Goal: Find contact information: Find contact information

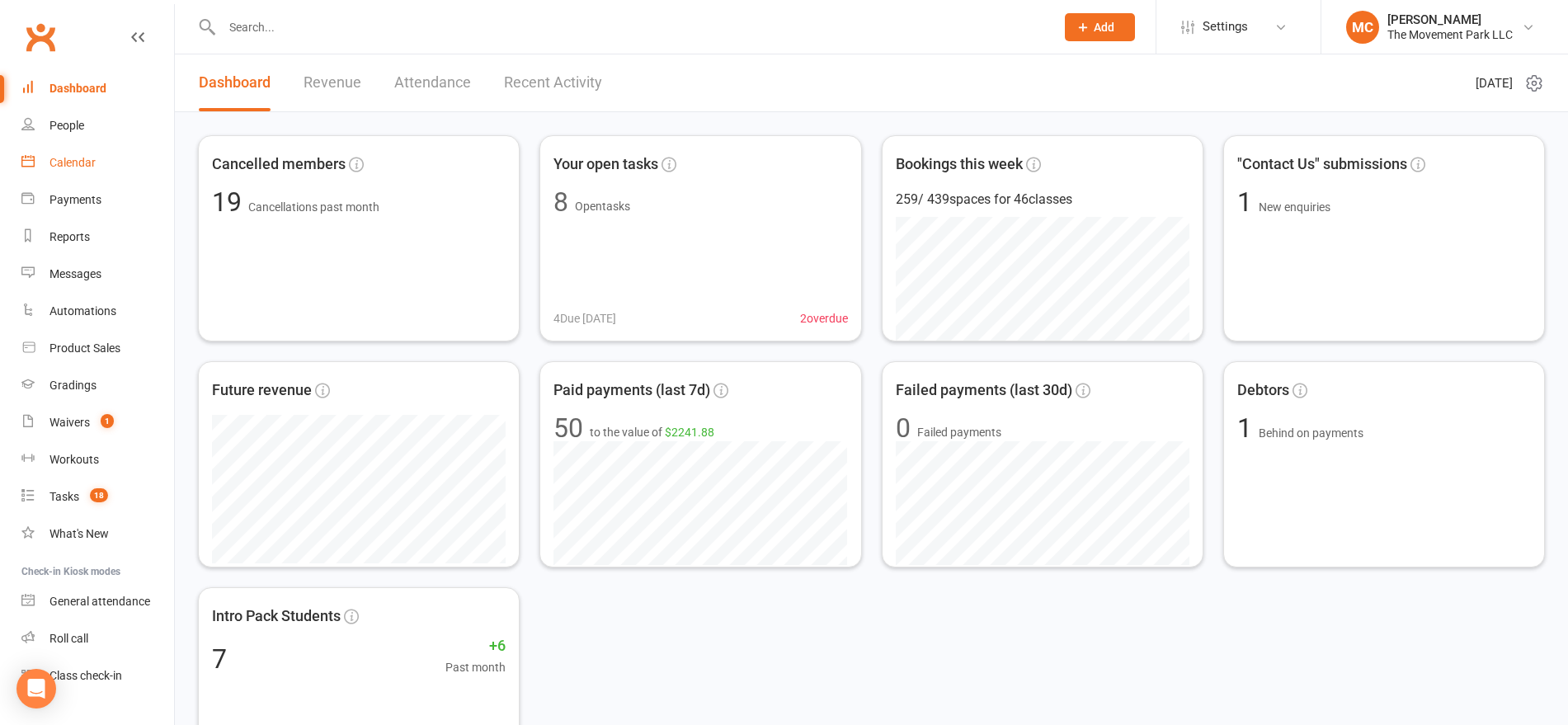
drag, startPoint x: 68, startPoint y: 169, endPoint x: 906, endPoint y: 320, distance: 851.5
click at [68, 169] on div "Calendar" at bounding box center [73, 162] width 46 height 14
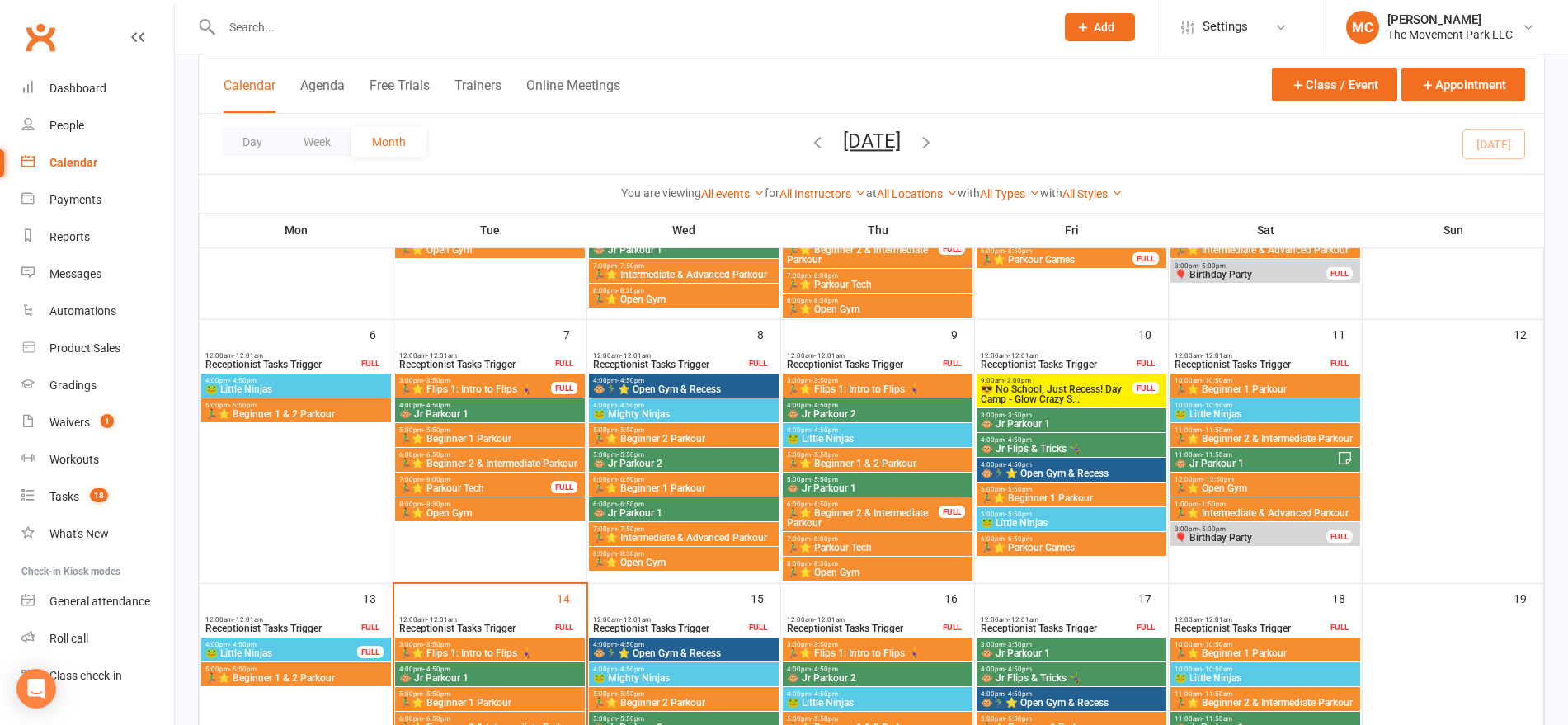
scroll to position [309, 0]
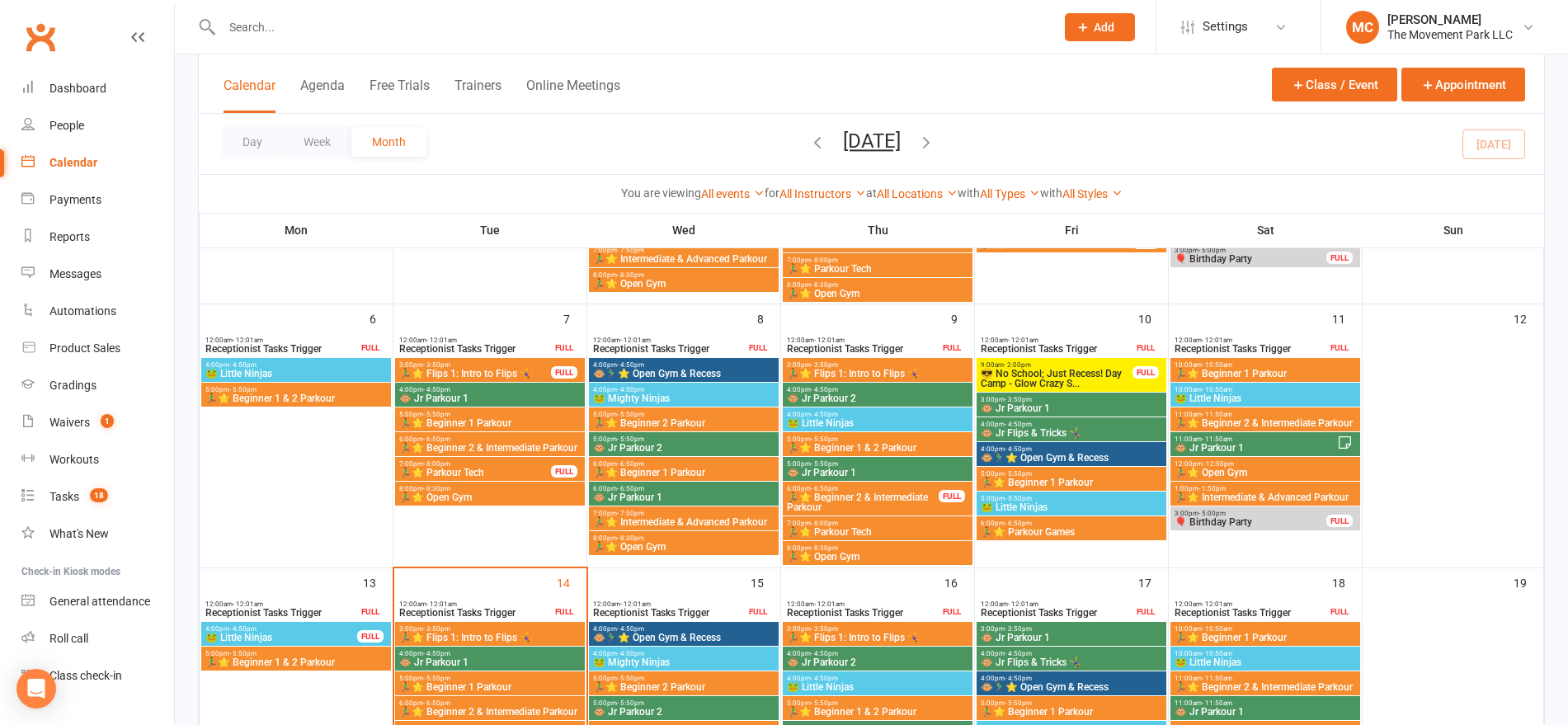
click at [1066, 372] on span "😎 No School; Just Recess! Day Camp - Glow Crazy S..." at bounding box center [1057, 378] width 154 height 19
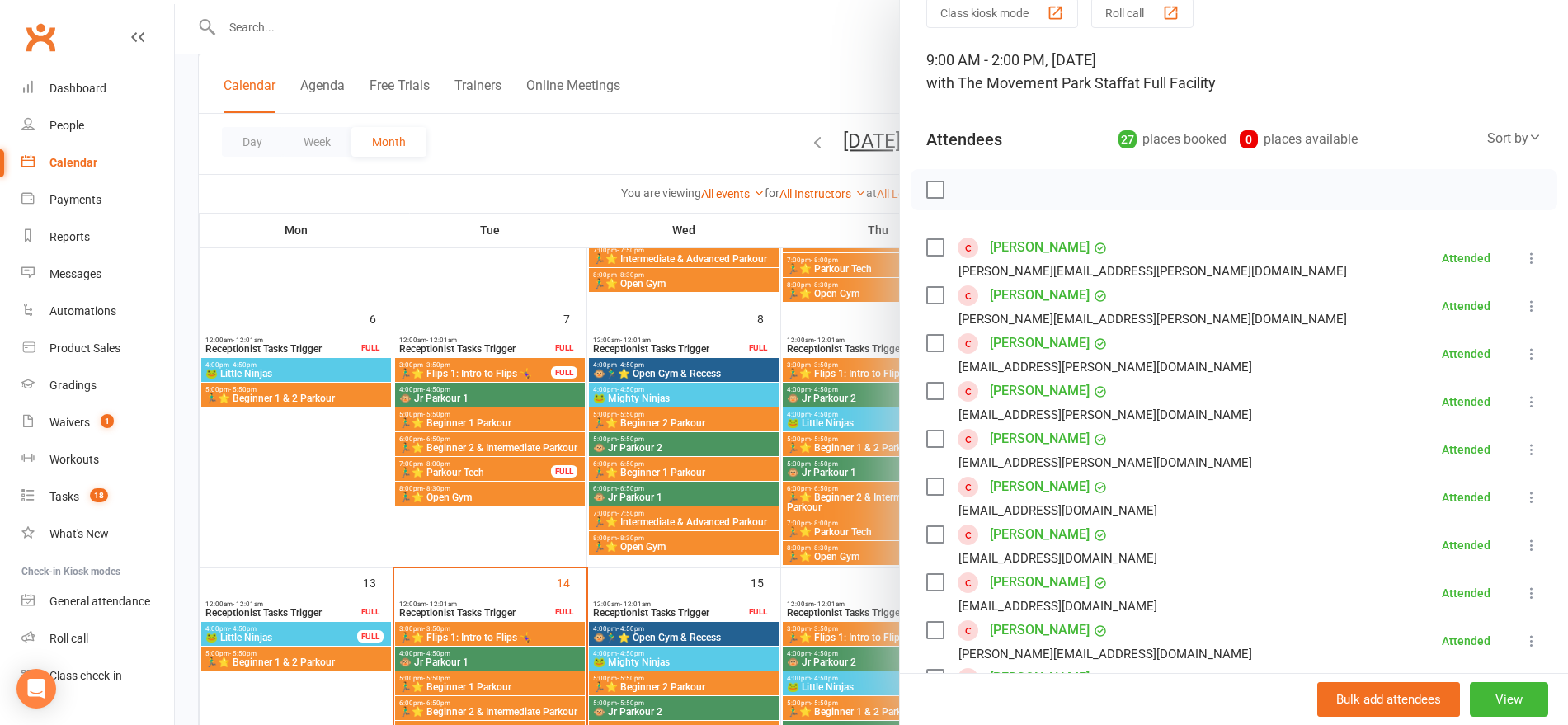
scroll to position [103, 0]
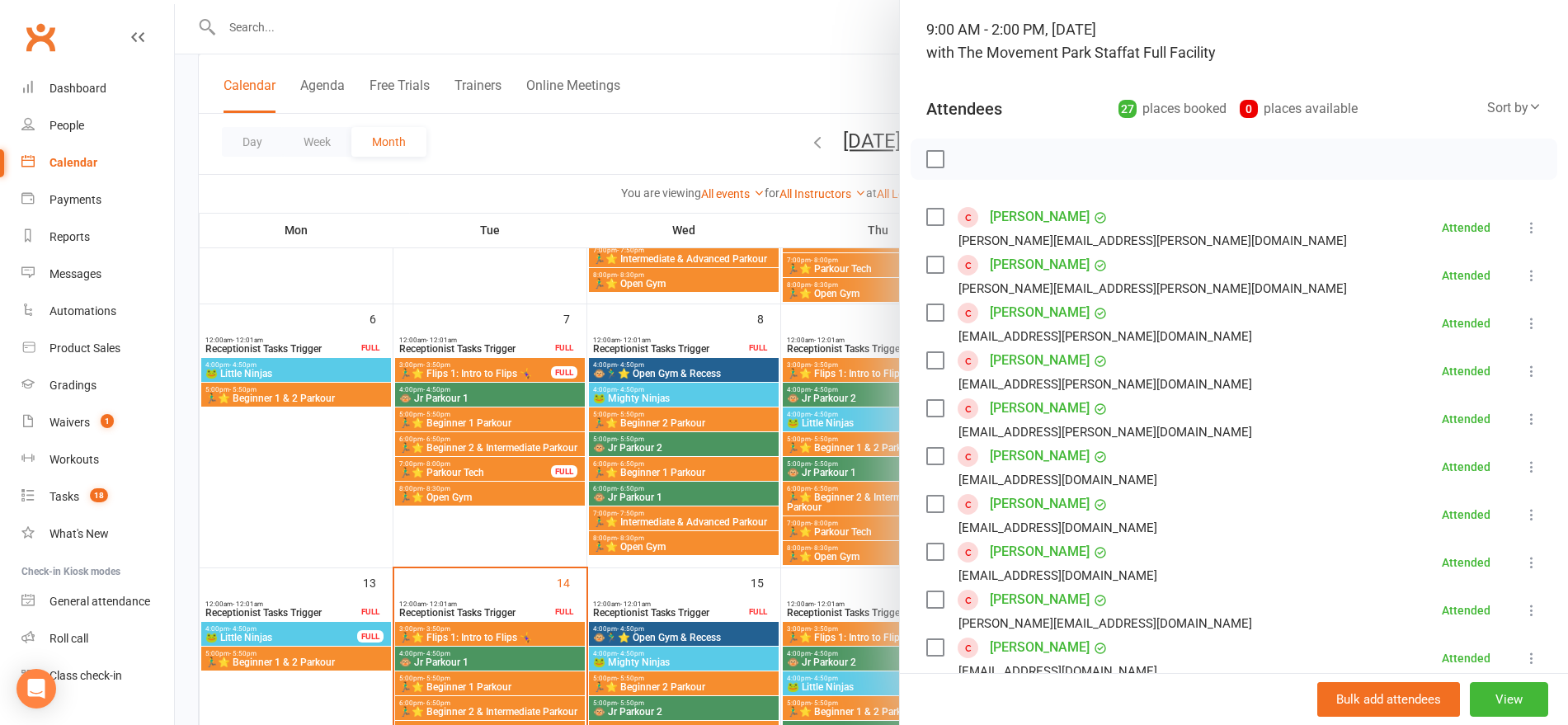
click at [1003, 365] on link "[PERSON_NAME]" at bounding box center [1040, 360] width 100 height 26
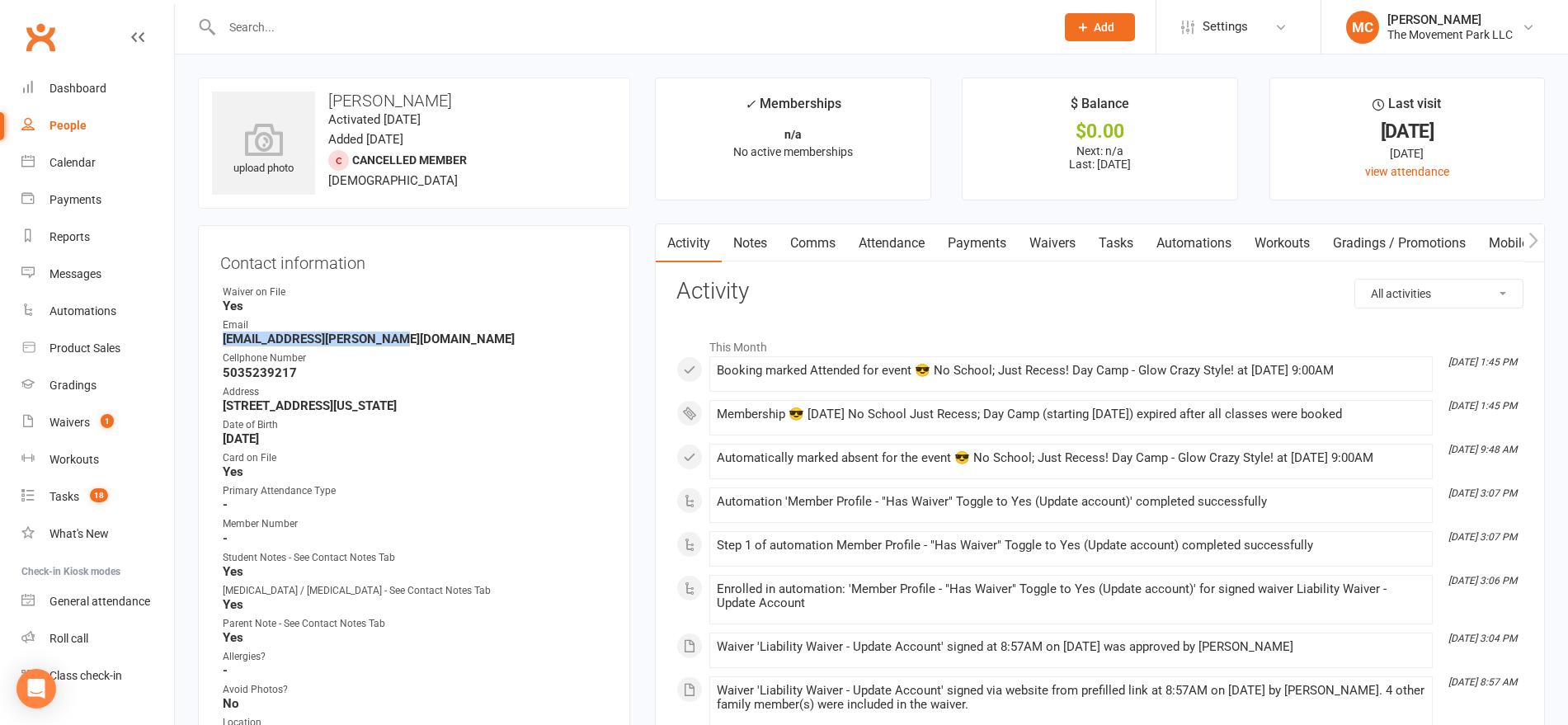
drag, startPoint x: 351, startPoint y: 340, endPoint x: 222, endPoint y: 339, distance: 129.0
click at [222, 339] on strong "[EMAIL_ADDRESS][PERSON_NAME][DOMAIN_NAME]" at bounding box center [415, 339] width 385 height 15
copy strong "[EMAIL_ADDRESS][PERSON_NAME][DOMAIN_NAME]"
